Goal: Information Seeking & Learning: Learn about a topic

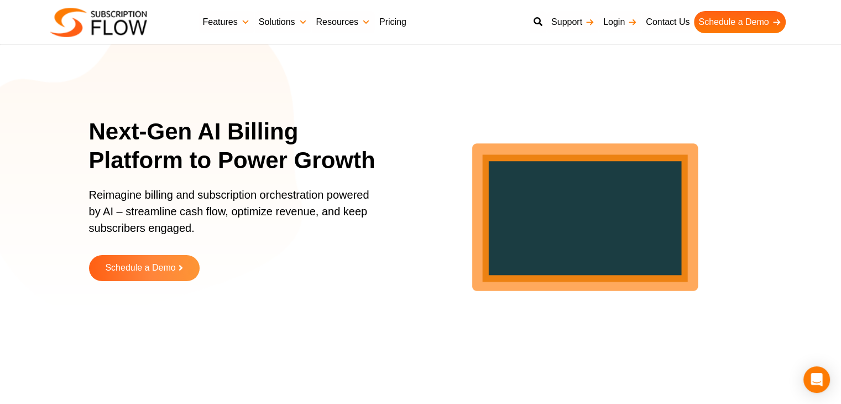
click at [395, 26] on link "Pricing" at bounding box center [393, 22] width 36 height 22
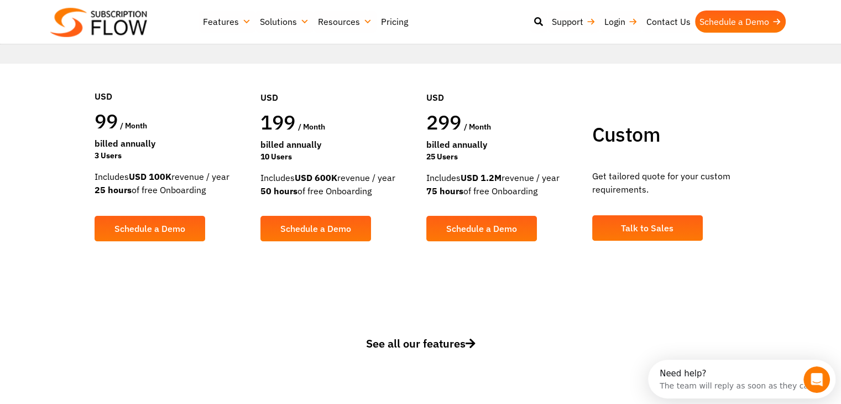
scroll to position [166, 0]
